Goal: Task Accomplishment & Management: Use online tool/utility

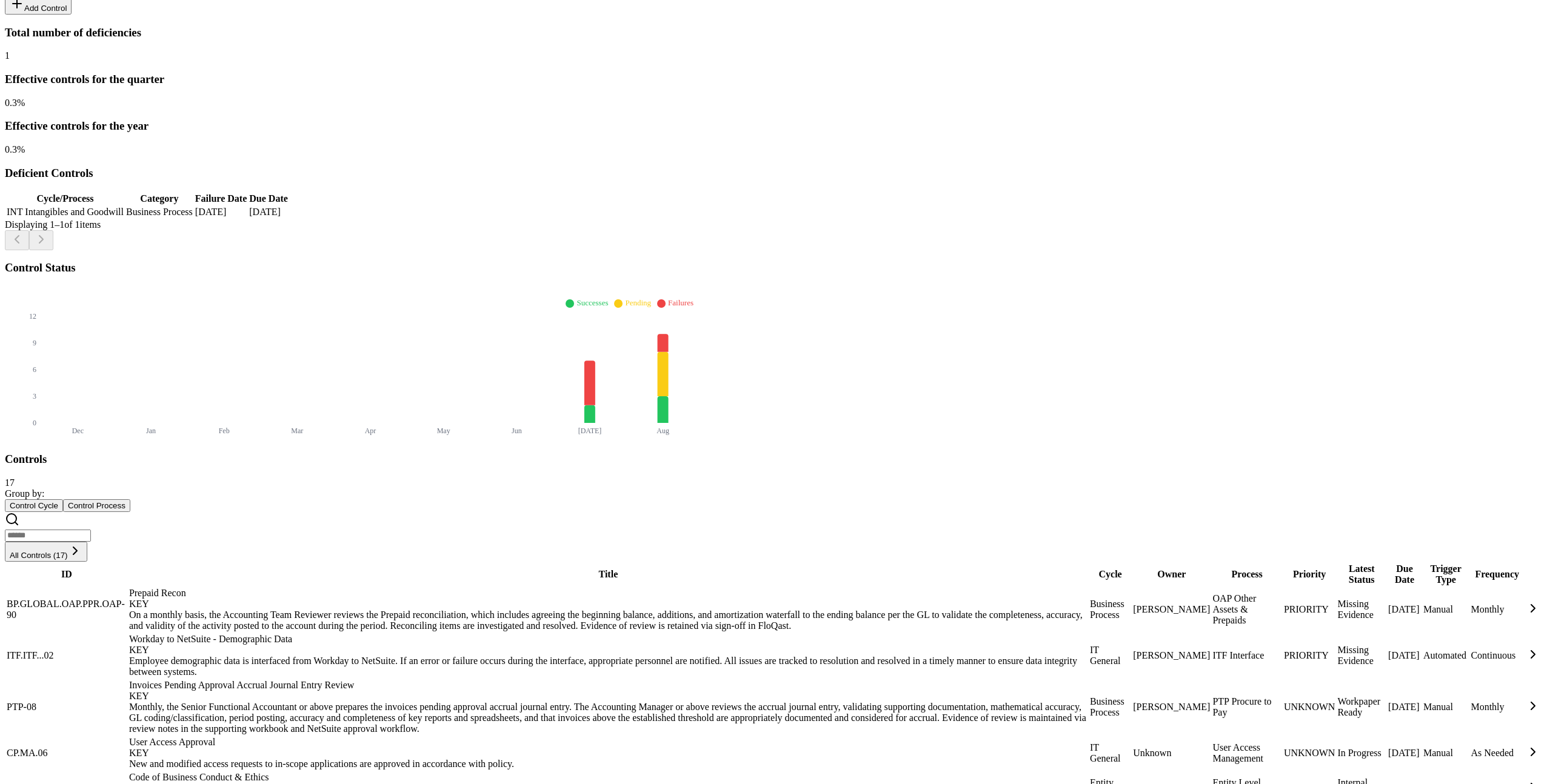
scroll to position [415, 0]
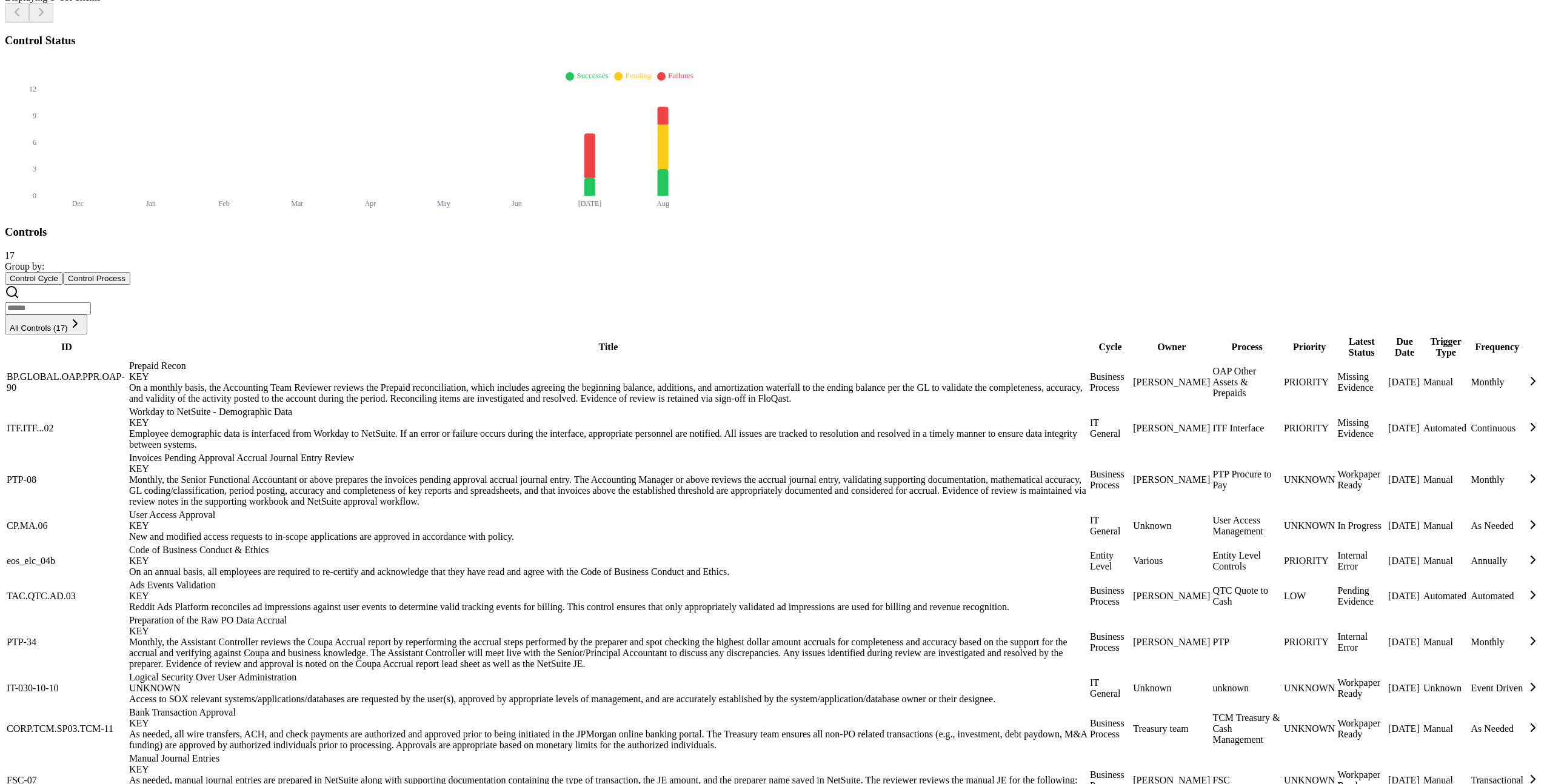
click at [343, 693] on div "Access to SOX relevant systems/applications/databases are requested by the user…" at bounding box center [608, 698] width 958 height 11
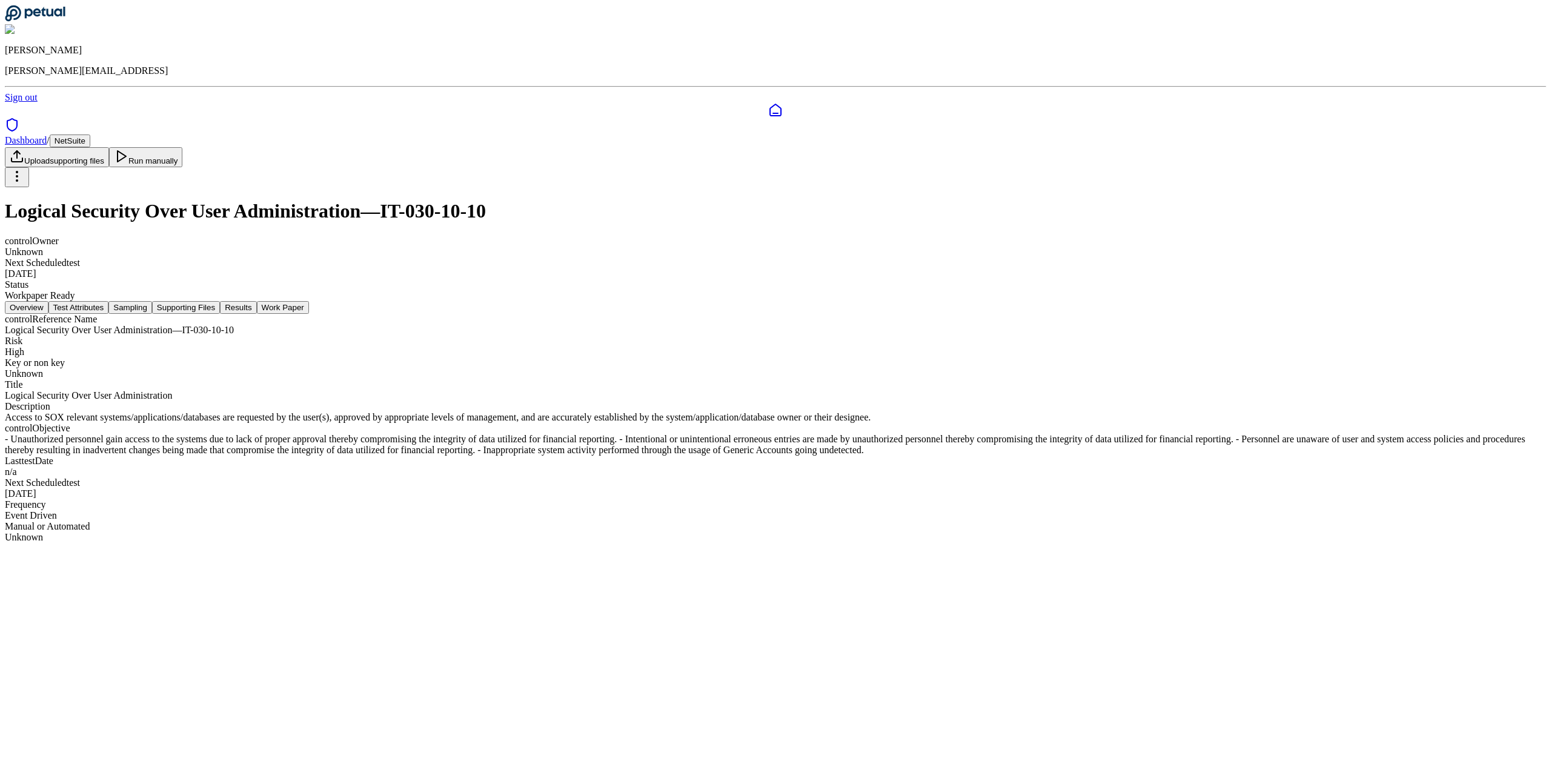
click at [109, 301] on button "Test Attributes" at bounding box center [78, 307] width 61 height 12
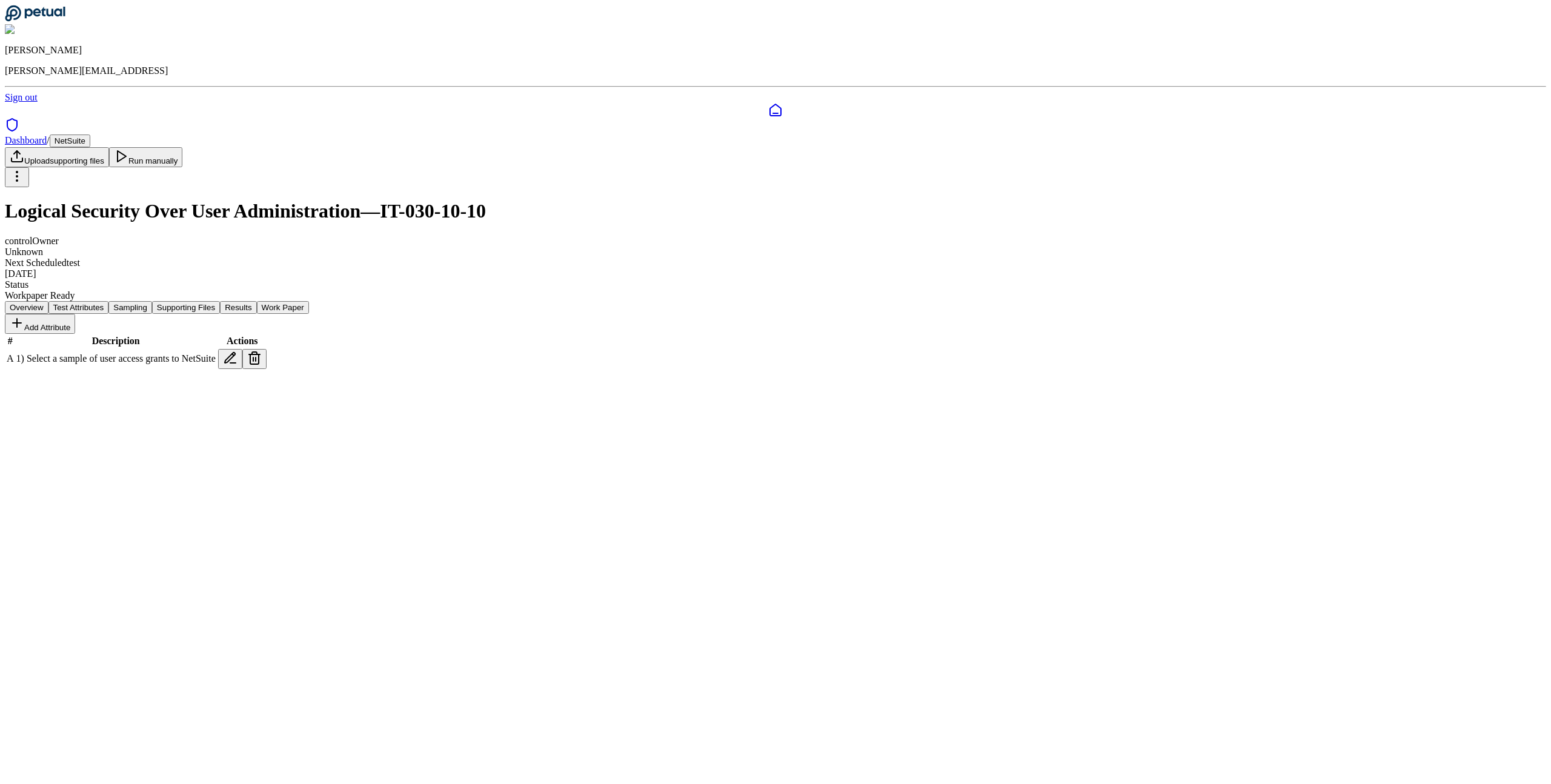
click at [152, 301] on button "Sampling" at bounding box center [130, 307] width 44 height 12
click at [220, 301] on button "Supporting Files" at bounding box center [185, 307] width 68 height 12
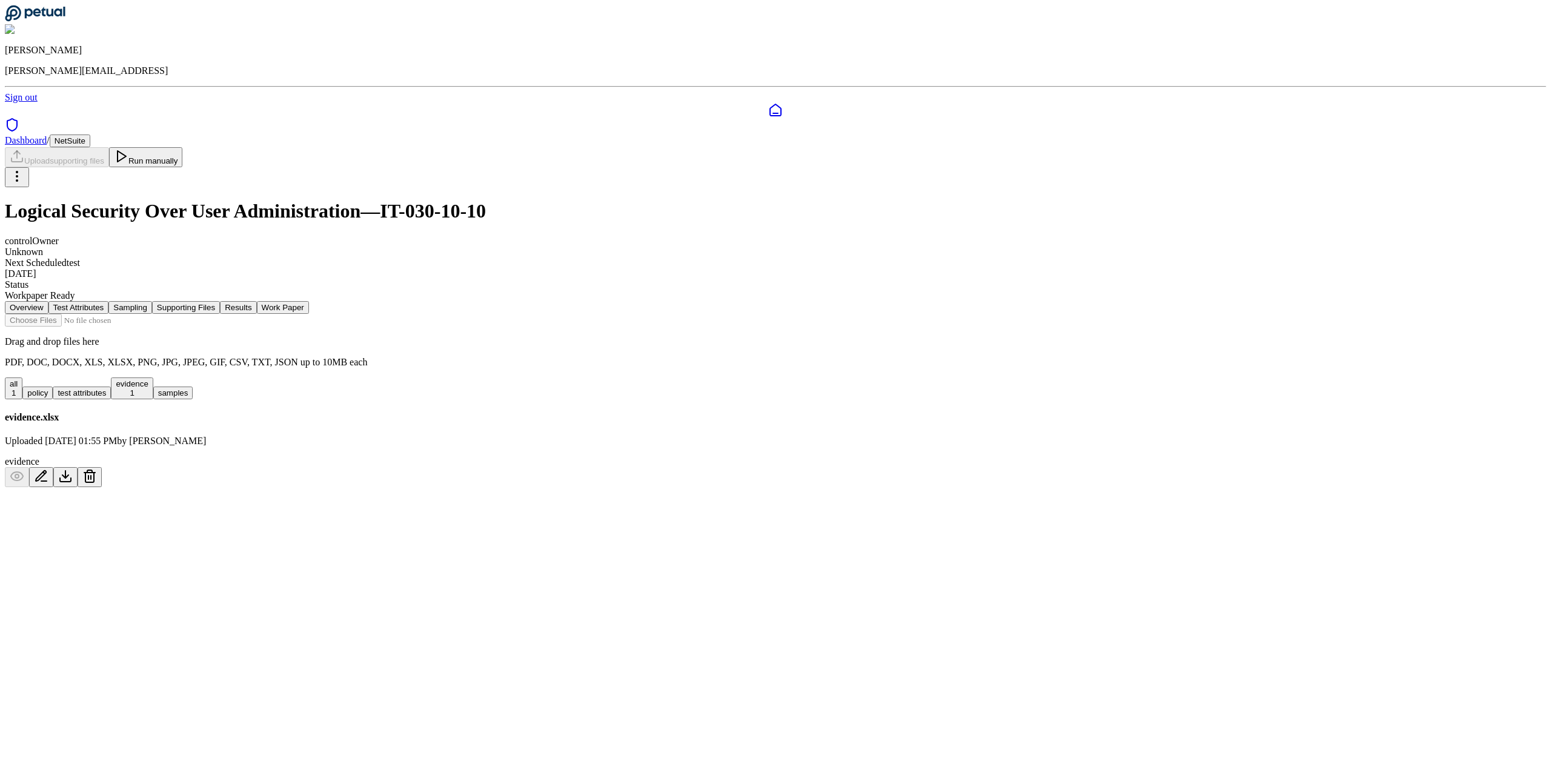
click at [109, 301] on button "Test Attributes" at bounding box center [78, 307] width 61 height 12
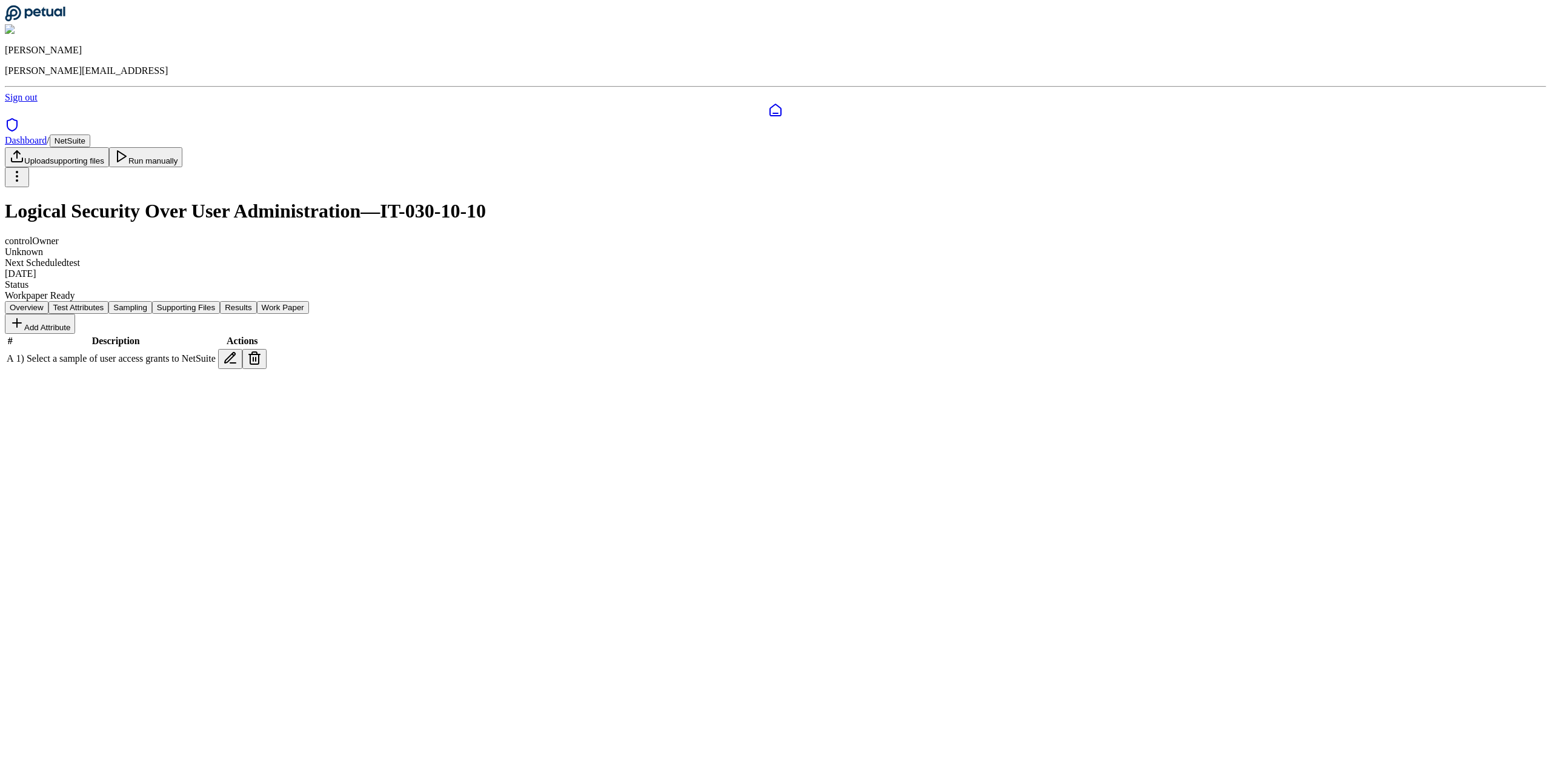
click at [220, 301] on button "Supporting Files" at bounding box center [185, 307] width 68 height 12
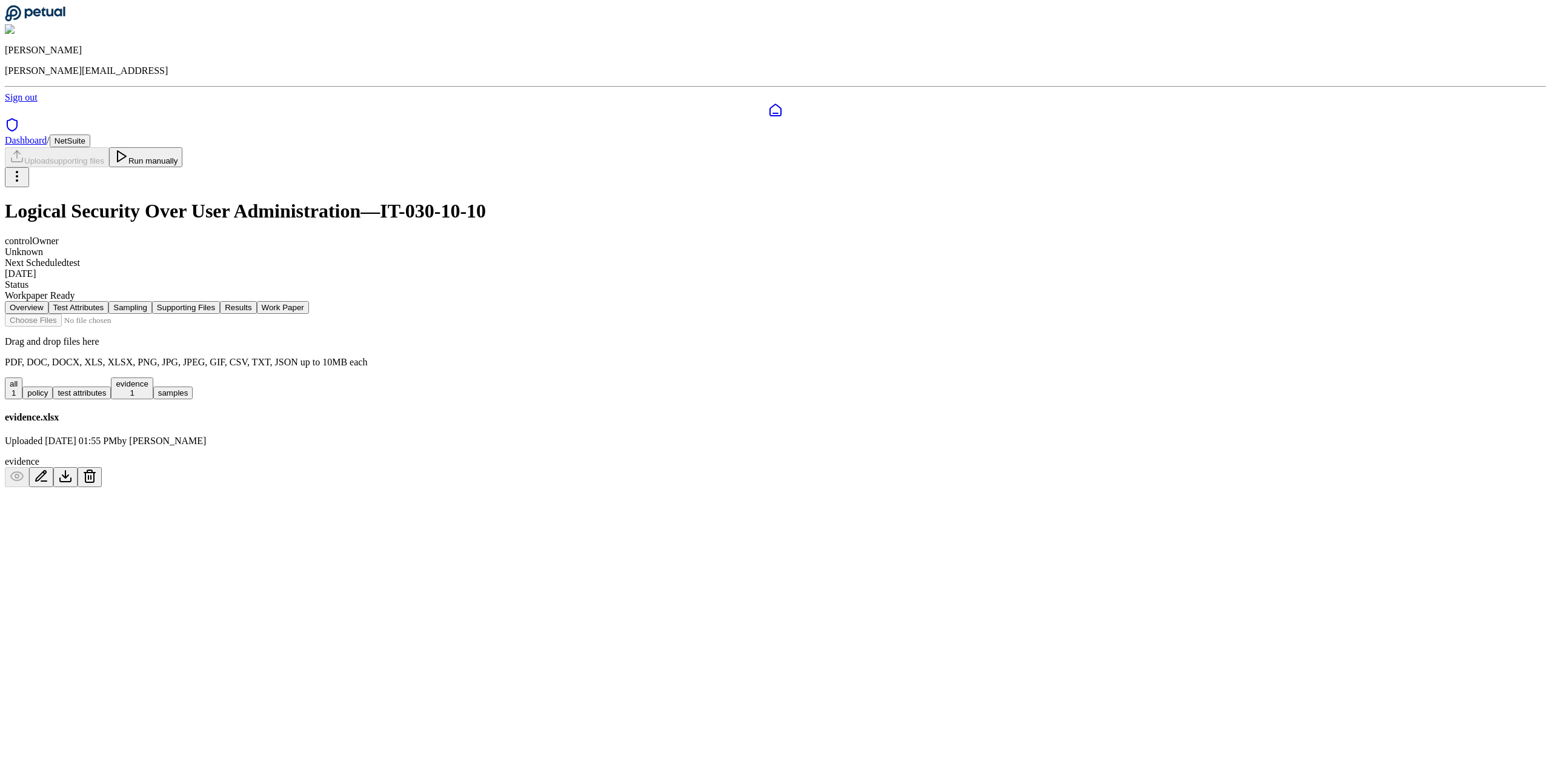
click at [183, 147] on button "Run manually" at bounding box center [146, 157] width 74 height 20
click at [759, 487] on main "Dashboard / NetSuite Upload supporting files Run manually Logical Security Over…" at bounding box center [776, 311] width 1541 height 352
click at [886, 474] on div "Drag and drop files here PDF, DOC, DOCX, XLS, XLSX, PNG, JPG, JPEG, GIF, CSV, T…" at bounding box center [776, 400] width 1541 height 174
click at [675, 487] on main "Dashboard / NetSuite Upload supporting files Run manually Logical Security Over…" at bounding box center [776, 311] width 1541 height 352
click at [886, 487] on main "Dashboard / NetSuite Upload supporting files Run manually Logical Security Over…" at bounding box center [776, 311] width 1541 height 352
